Goal: Transaction & Acquisition: Purchase product/service

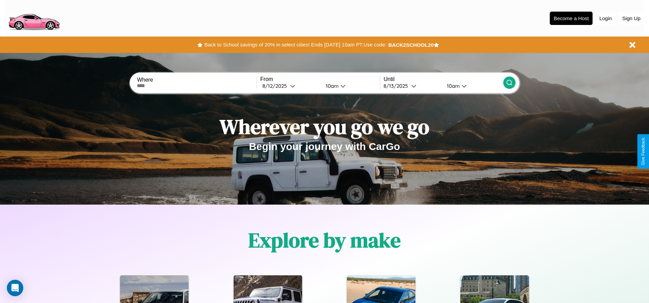
click at [197, 86] on input "text" at bounding box center [196, 85] width 119 height 5
type input "**********"
click at [290, 86] on div "[DATE]" at bounding box center [276, 86] width 28 height 6
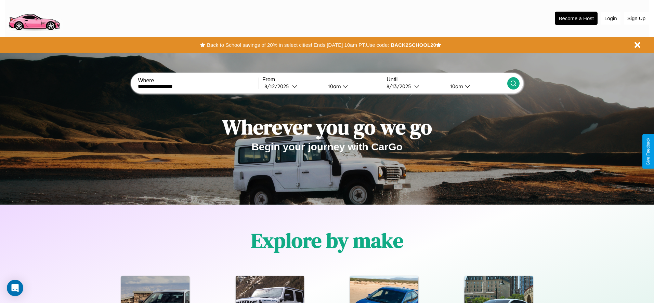
select select "*"
select select "****"
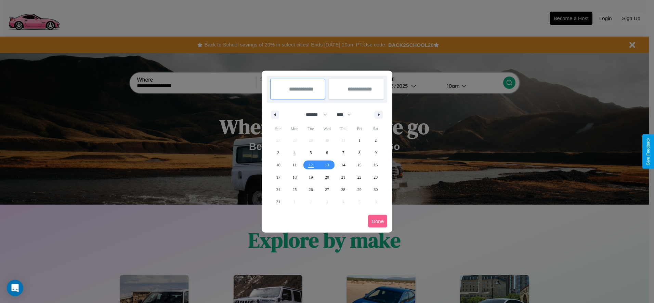
drag, startPoint x: 313, startPoint y: 115, endPoint x: 327, endPoint y: 137, distance: 26.4
click at [313, 115] on select "******* ******** ***** ***** *** **** **** ****** ********* ******* ******** **…" at bounding box center [315, 114] width 29 height 11
click at [310, 189] on span "26" at bounding box center [311, 190] width 4 height 12
type input "**********"
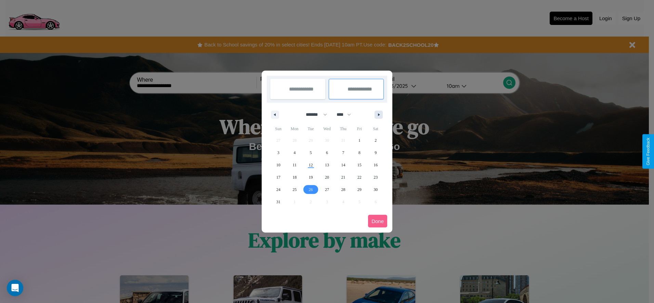
click at [378, 115] on icon "button" at bounding box center [379, 115] width 3 height 3
select select "*"
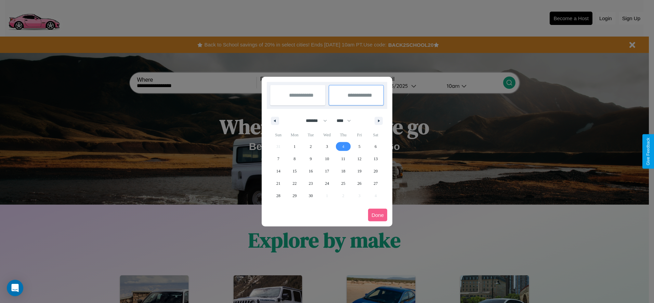
click at [343, 146] on span "4" at bounding box center [343, 147] width 2 height 12
type input "**********"
select select "*"
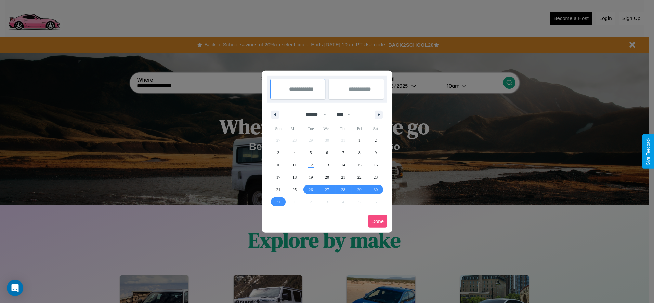
click at [377, 221] on button "Done" at bounding box center [377, 221] width 19 height 13
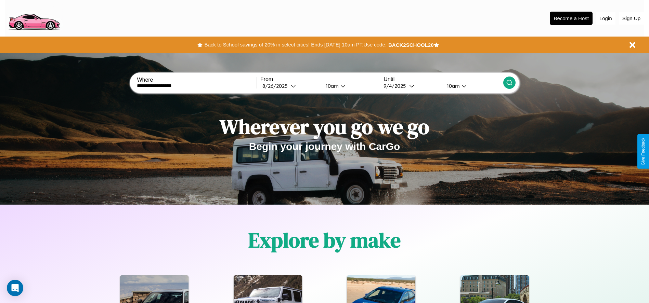
click at [509, 83] on icon at bounding box center [509, 82] width 7 height 7
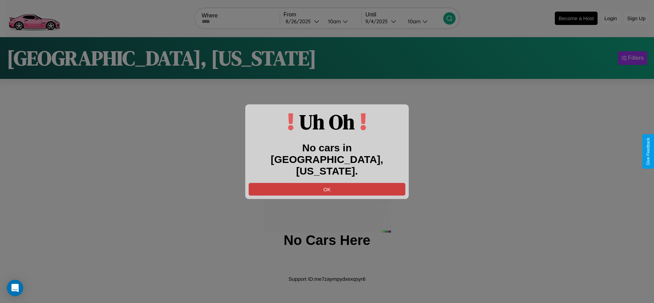
click at [327, 183] on button "OK" at bounding box center [327, 189] width 157 height 13
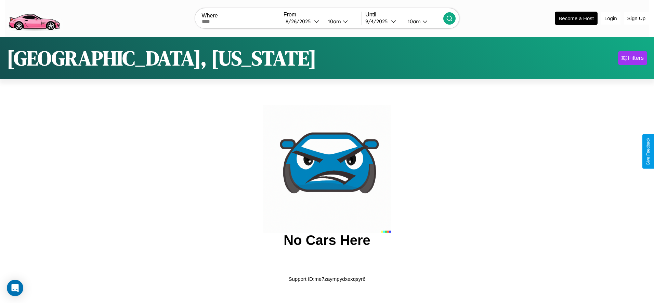
click at [34, 17] on img at bounding box center [34, 17] width 58 height 29
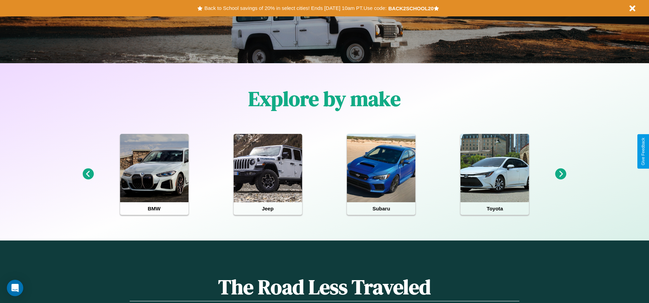
scroll to position [142, 0]
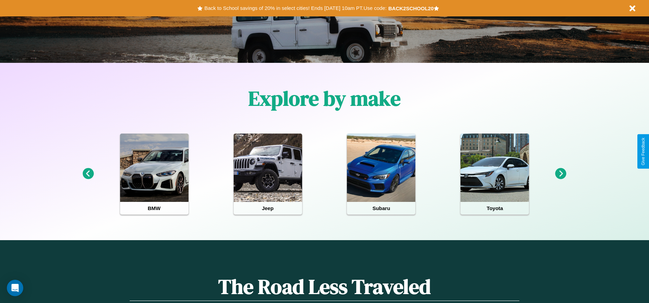
click at [560, 174] on icon at bounding box center [560, 173] width 11 height 11
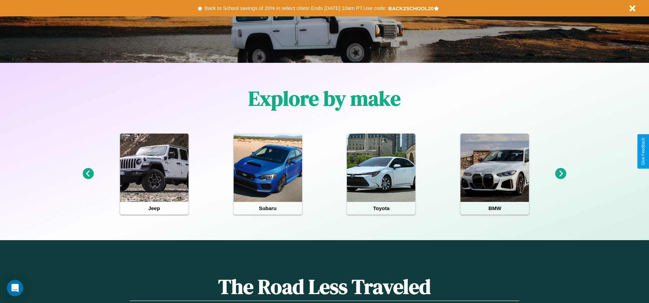
click at [560, 174] on icon at bounding box center [560, 173] width 11 height 11
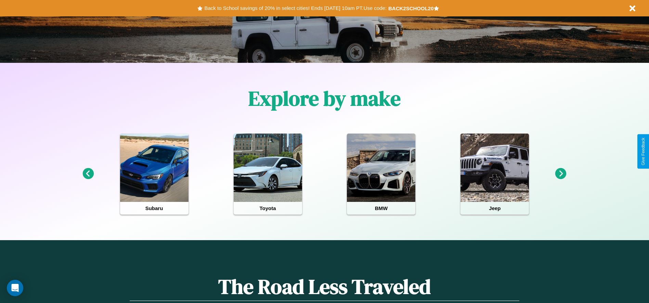
click at [88, 174] on icon at bounding box center [87, 173] width 11 height 11
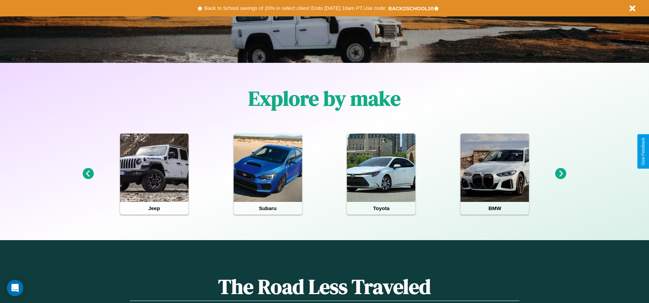
click at [560, 174] on icon at bounding box center [560, 173] width 11 height 11
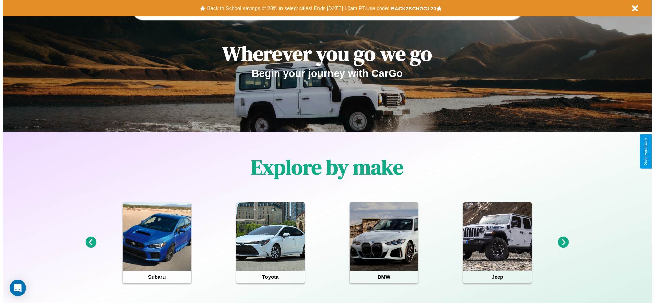
scroll to position [0, 0]
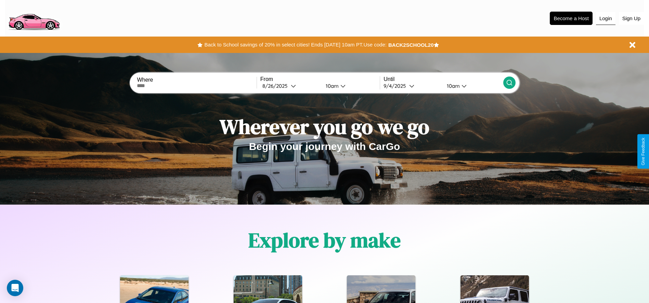
click at [605, 18] on button "Login" at bounding box center [605, 18] width 19 height 13
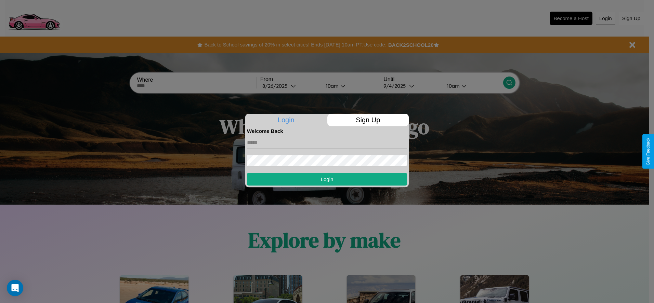
scroll to position [142, 0]
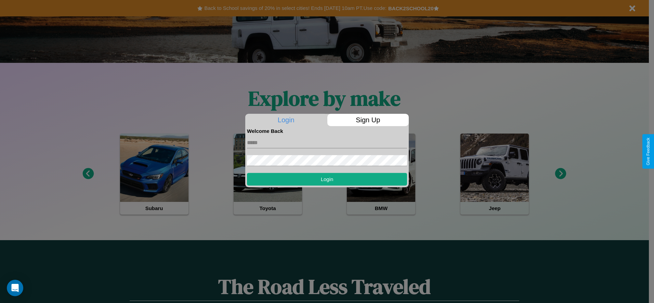
click at [560, 174] on div at bounding box center [327, 151] width 654 height 303
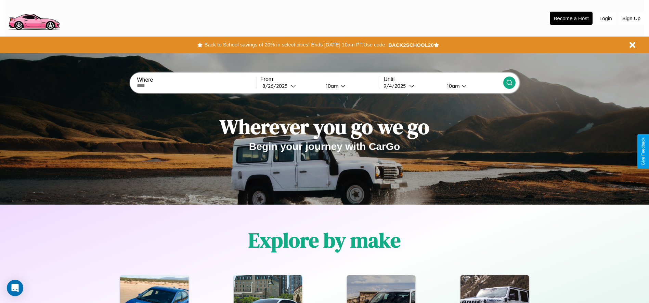
scroll to position [21, 0]
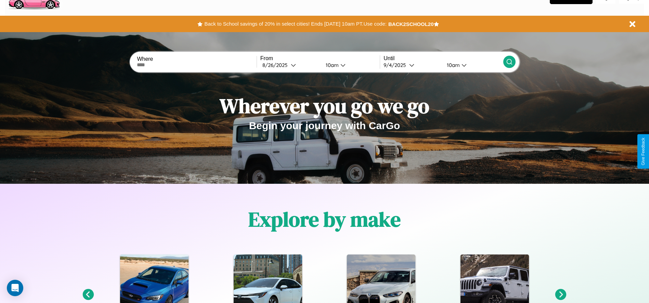
click at [560, 295] on icon at bounding box center [560, 294] width 11 height 11
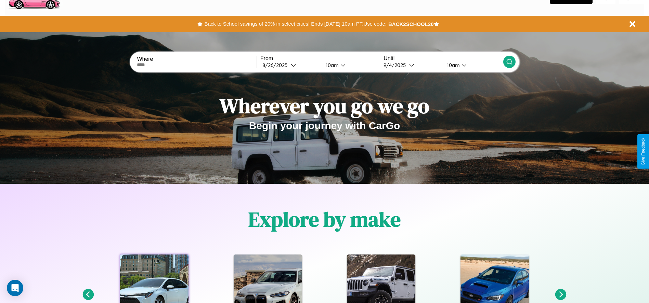
click at [154, 279] on div at bounding box center [154, 289] width 68 height 68
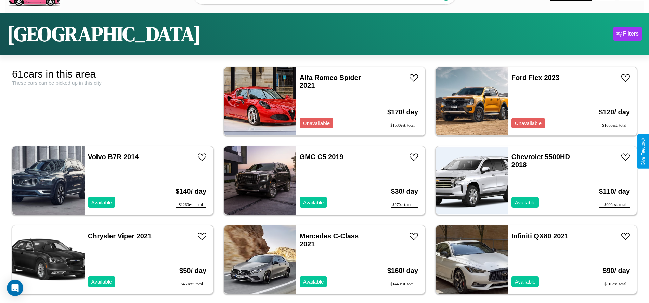
scroll to position [42, 0]
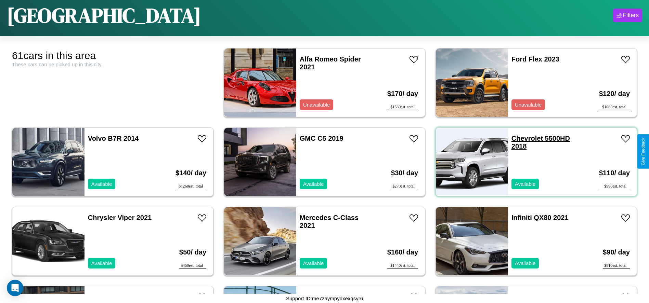
click at [522, 138] on link "Chevrolet 5500HD 2018" at bounding box center [540, 142] width 58 height 15
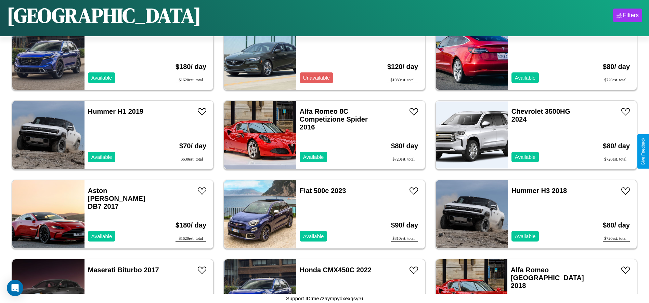
scroll to position [314, 0]
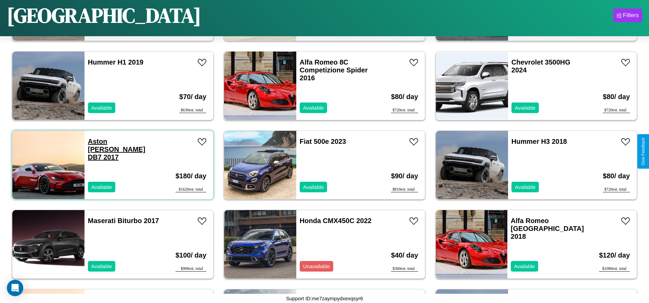
click at [108, 142] on link "Aston Martin DB7 2017" at bounding box center [116, 149] width 57 height 23
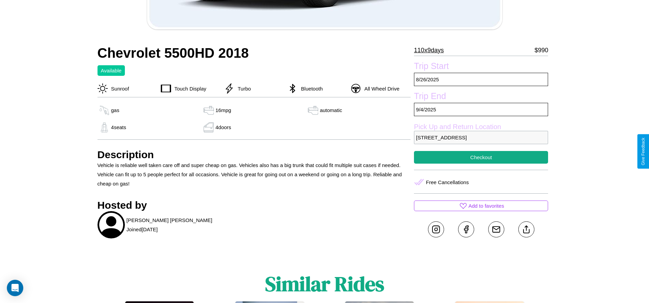
scroll to position [212, 0]
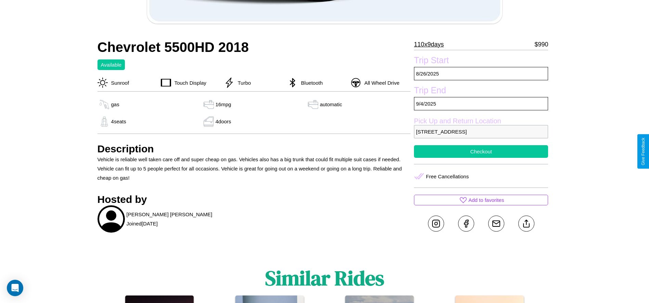
click at [481, 151] on button "Checkout" at bounding box center [481, 151] width 134 height 13
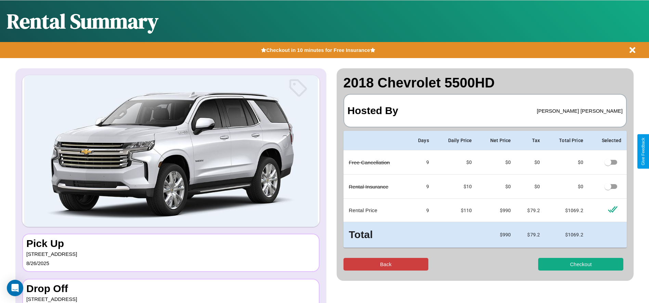
click at [385, 264] on button "Back" at bounding box center [385, 264] width 85 height 13
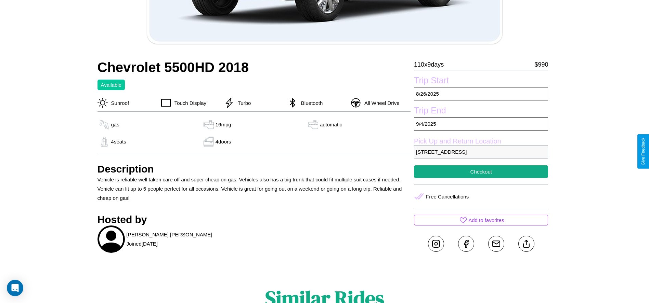
scroll to position [192, 0]
click at [481, 151] on p "[STREET_ADDRESS]" at bounding box center [481, 151] width 134 height 13
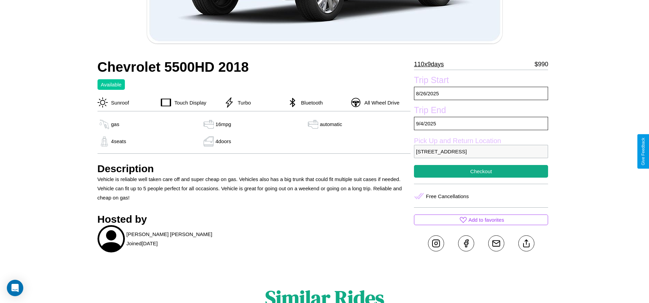
click at [481, 151] on p "[STREET_ADDRESS]" at bounding box center [481, 151] width 134 height 13
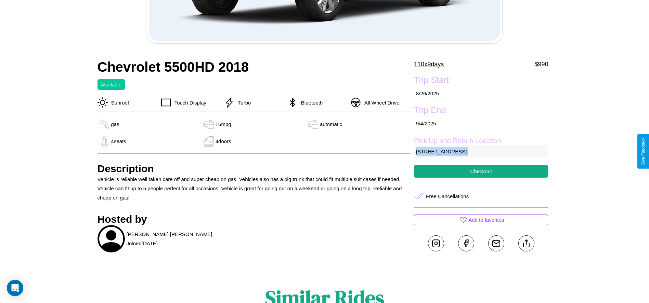
click at [481, 151] on p "[STREET_ADDRESS]" at bounding box center [481, 151] width 134 height 13
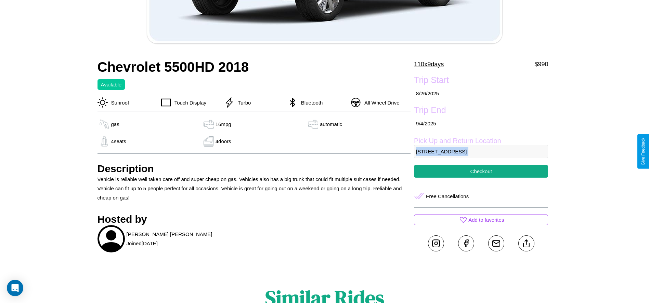
click at [481, 151] on p "[STREET_ADDRESS]" at bounding box center [481, 151] width 134 height 13
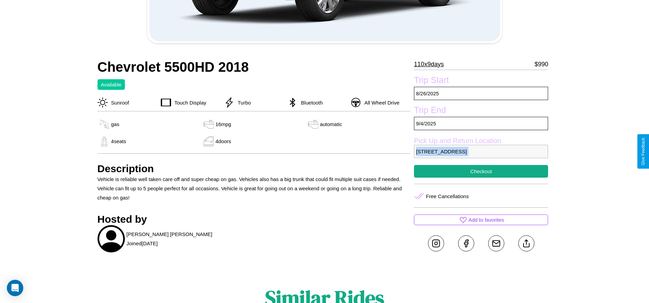
click at [481, 151] on p "[STREET_ADDRESS]" at bounding box center [481, 151] width 134 height 13
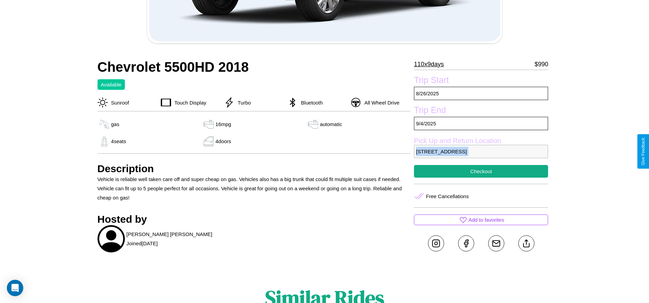
click at [481, 151] on p "[STREET_ADDRESS]" at bounding box center [481, 151] width 134 height 13
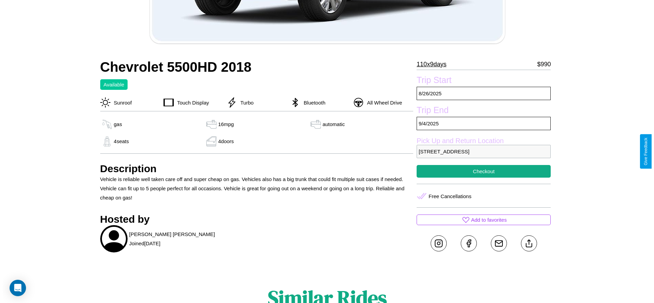
scroll to position [134, 0]
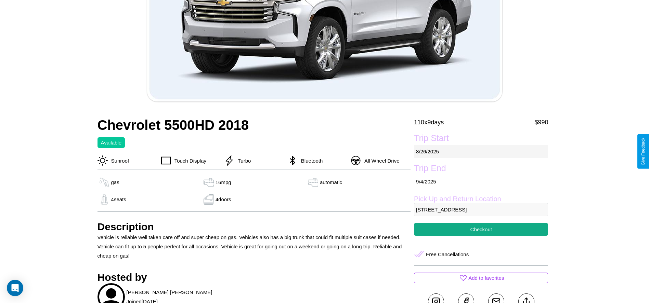
click at [481, 151] on p "[DATE]" at bounding box center [481, 151] width 134 height 13
select select "*"
select select "****"
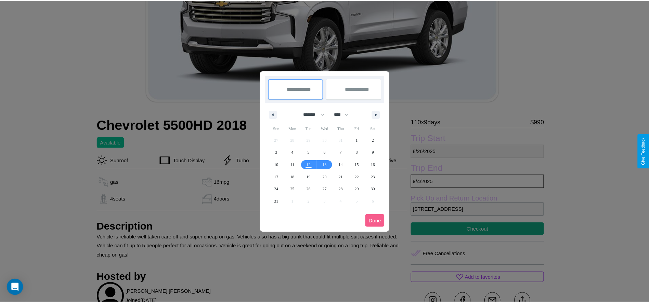
scroll to position [0, 0]
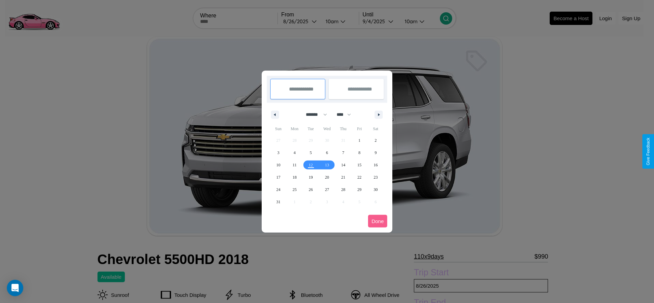
click at [300, 21] on div at bounding box center [327, 151] width 654 height 303
